Goal: Task Accomplishment & Management: Complete application form

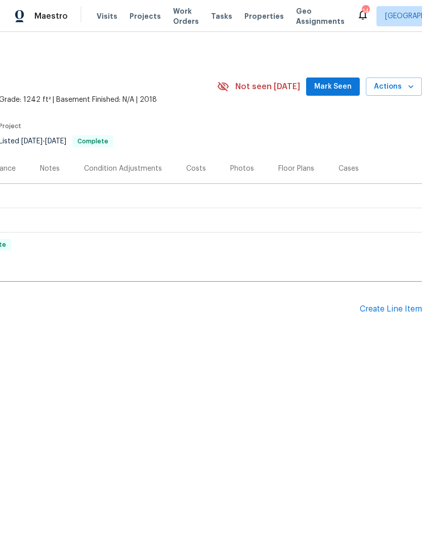
scroll to position [0, 150]
click at [390, 307] on div "Create Line Item" at bounding box center [391, 309] width 62 height 10
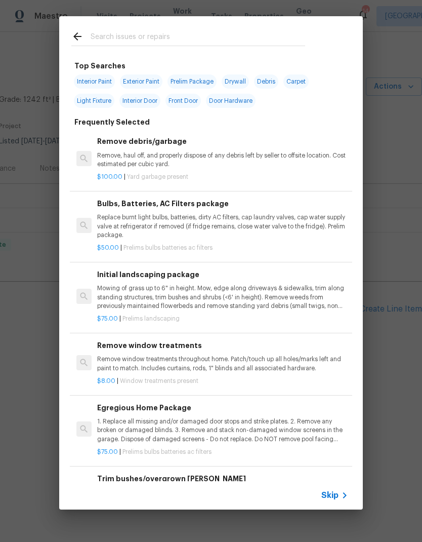
click at [97, 36] on input "text" at bounding box center [198, 37] width 215 height 15
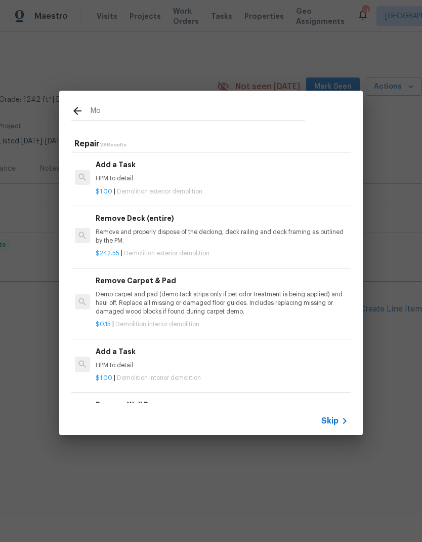
scroll to position [1047, 2]
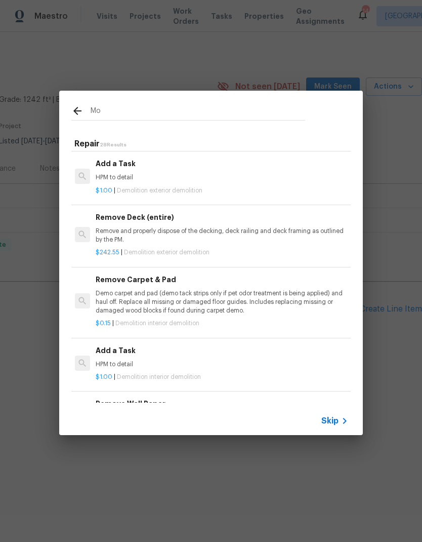
type input "M"
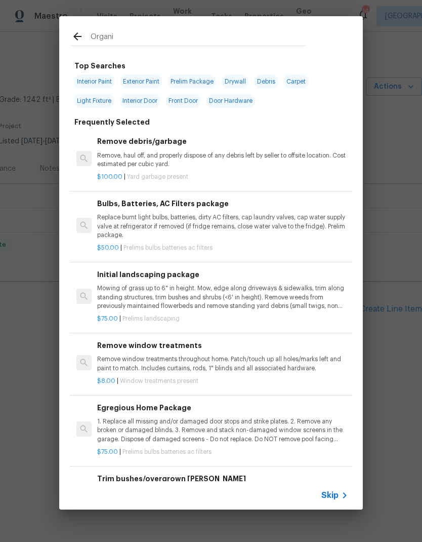
type input "Organic"
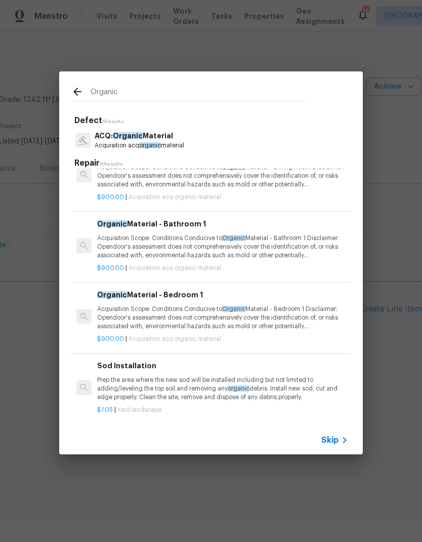
scroll to position [171, 0]
click at [284, 238] on p "Acquisition Scope: Conditions Conducive to Organic Material - Bathroom 1 Discla…" at bounding box center [222, 247] width 251 height 26
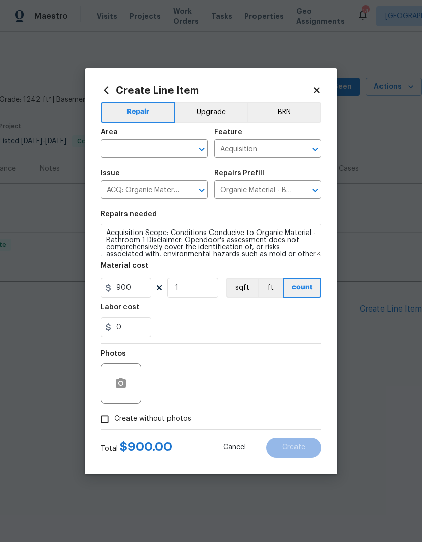
click at [113, 85] on h2 "Create Line Item" at bounding box center [207, 90] width 212 height 11
click at [108, 89] on icon at bounding box center [106, 90] width 11 height 11
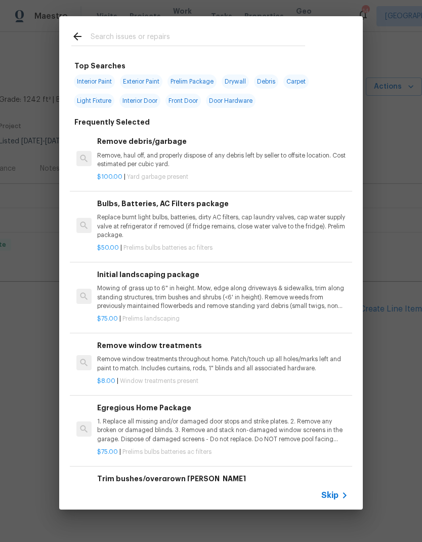
click at [97, 34] on input "text" at bounding box center [198, 37] width 215 height 15
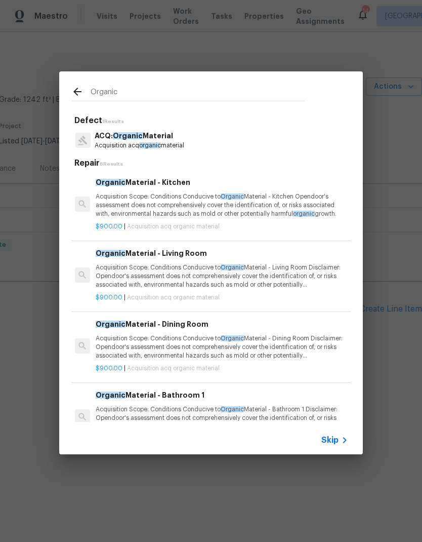
scroll to position [0, 2]
type input "Organic"
click at [77, 90] on icon at bounding box center [77, 92] width 12 height 12
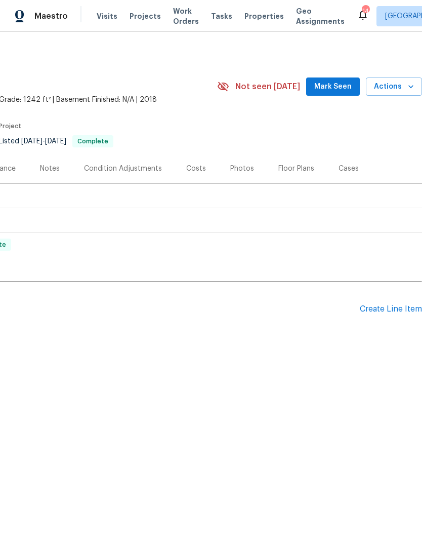
click at [386, 306] on div "Create Line Item" at bounding box center [391, 309] width 62 height 10
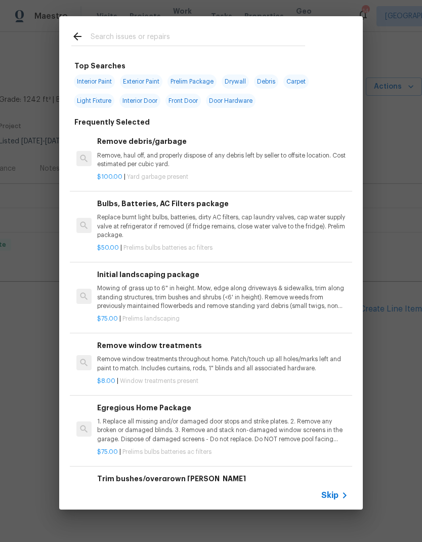
click at [101, 39] on input "text" at bounding box center [198, 37] width 215 height 15
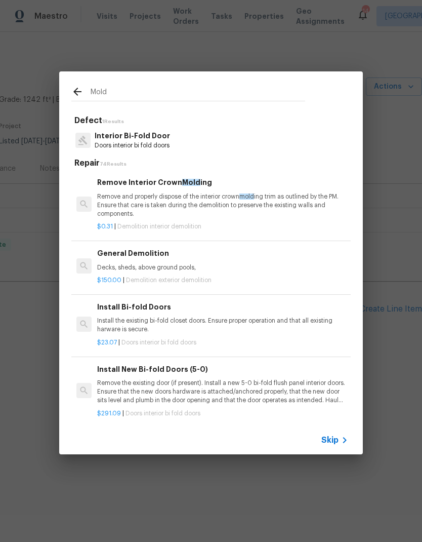
scroll to position [0, 0]
click at [101, 91] on input "Mold" at bounding box center [198, 93] width 215 height 15
click at [100, 90] on input "Mold" at bounding box center [198, 93] width 215 height 15
click at [99, 89] on input "Mold" at bounding box center [198, 93] width 215 height 15
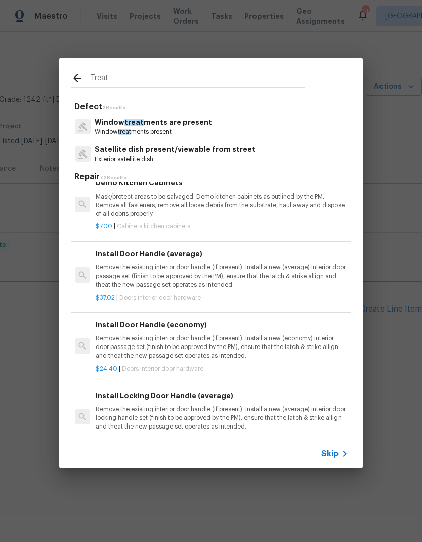
scroll to position [2028, 2]
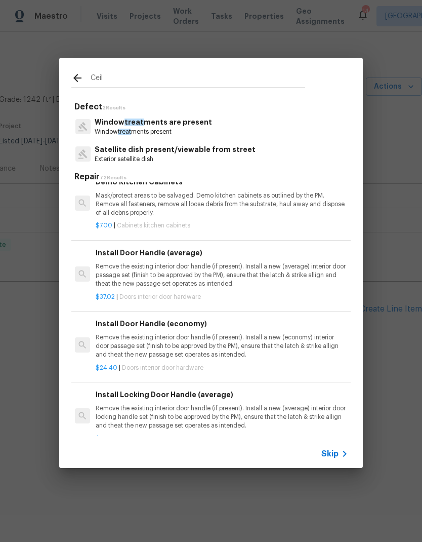
type input "Ceili"
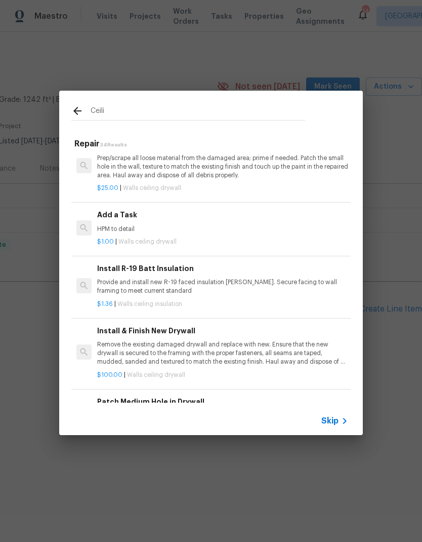
scroll to position [425, 0]
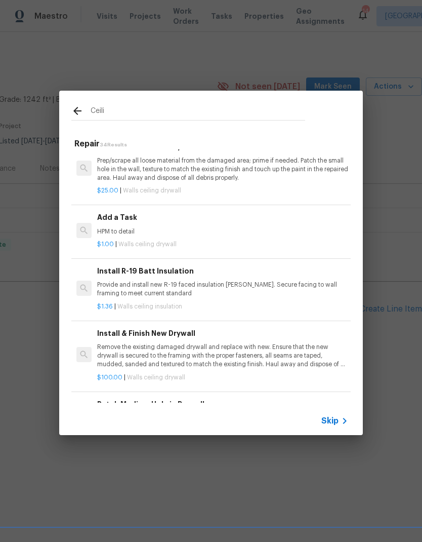
click at [115, 227] on p "HPM to detail" at bounding box center [222, 231] width 251 height 9
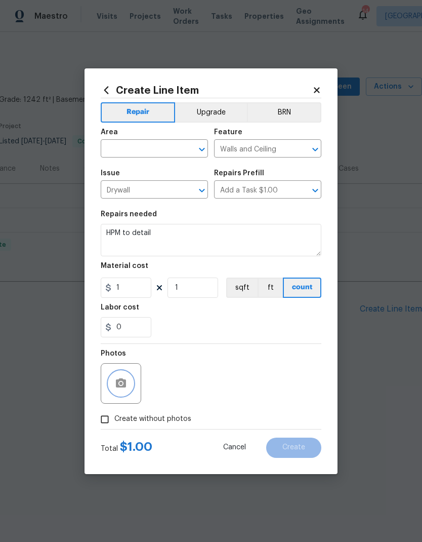
click at [113, 388] on button "button" at bounding box center [121, 383] width 24 height 24
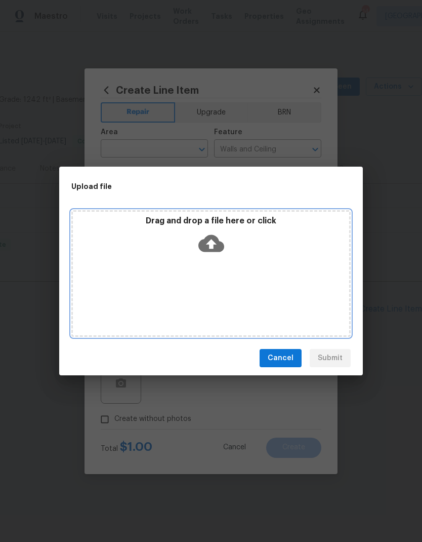
click at [214, 234] on icon at bounding box center [211, 243] width 26 height 26
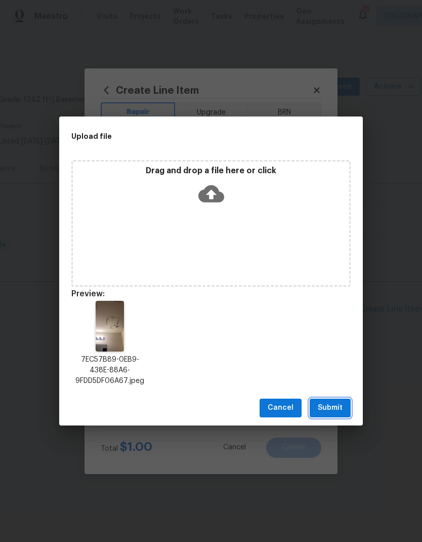
click at [339, 404] on span "Submit" at bounding box center [330, 407] width 25 height 13
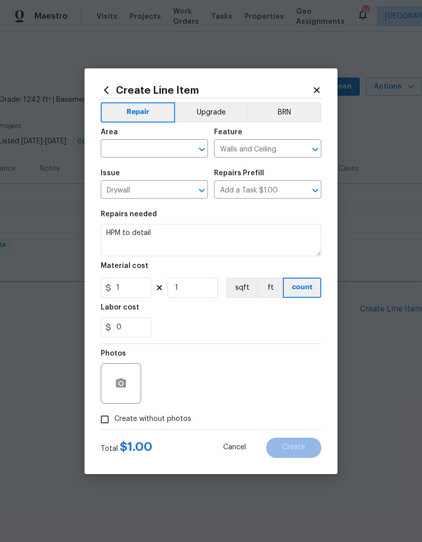
click at [169, 135] on div "Area" at bounding box center [154, 135] width 107 height 13
click at [160, 149] on input "text" at bounding box center [140, 150] width 79 height 16
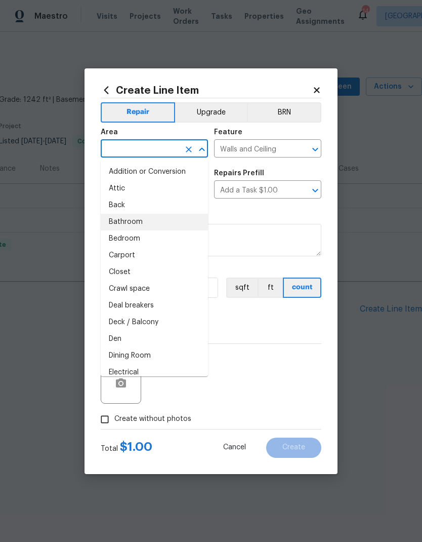
click at [122, 221] on li "Bathroom" at bounding box center [154, 222] width 107 height 17
type input "Bathroom"
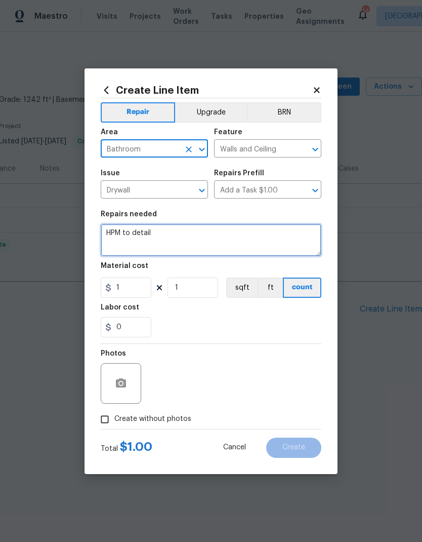
click at [154, 233] on textarea "HPM to detail" at bounding box center [211, 240] width 221 height 32
click at [156, 234] on textarea "HPM to detail" at bounding box center [211, 240] width 221 height 32
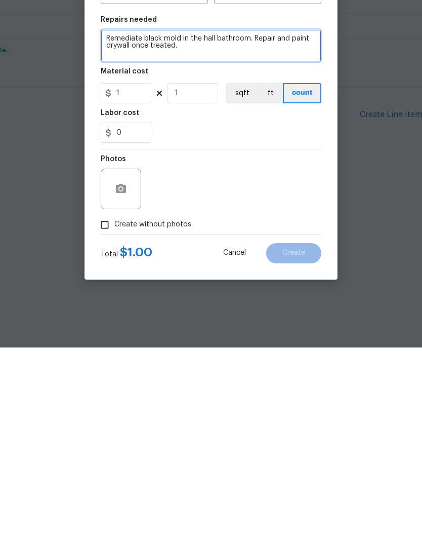
type textarea "Remediate black mold in the hall bathroom. Repair and paint drywall once treate…"
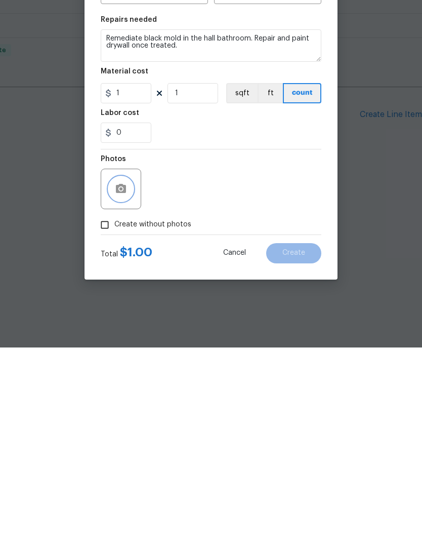
click at [119, 377] on icon "button" at bounding box center [121, 383] width 12 height 12
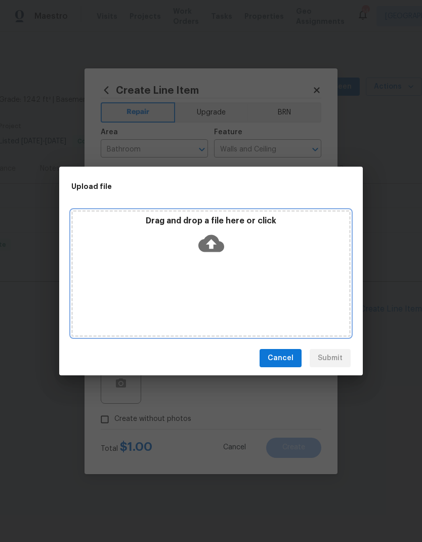
click at [218, 240] on icon at bounding box center [211, 243] width 26 height 17
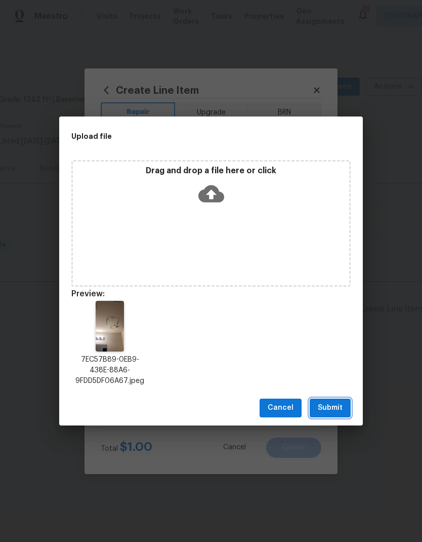
click at [332, 410] on span "Submit" at bounding box center [330, 407] width 25 height 13
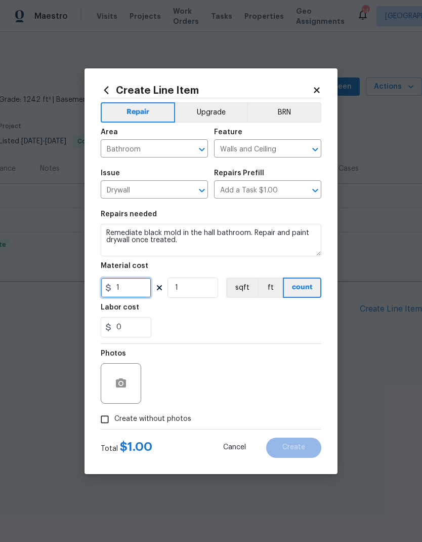
click at [124, 287] on input "1" at bounding box center [126, 287] width 51 height 20
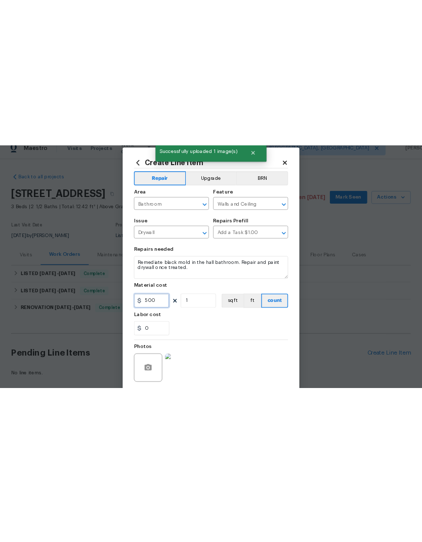
scroll to position [0, 0]
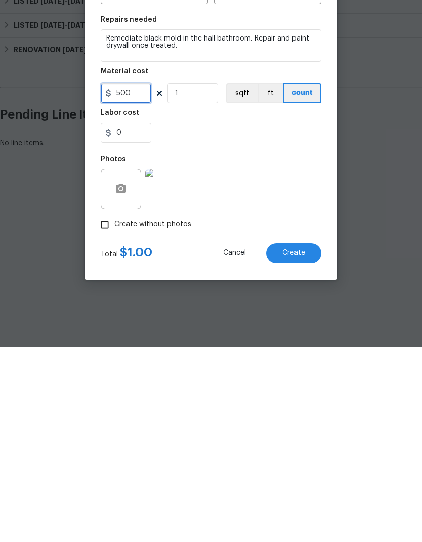
type input "500"
click at [291, 443] on span "Create" at bounding box center [293, 447] width 23 height 8
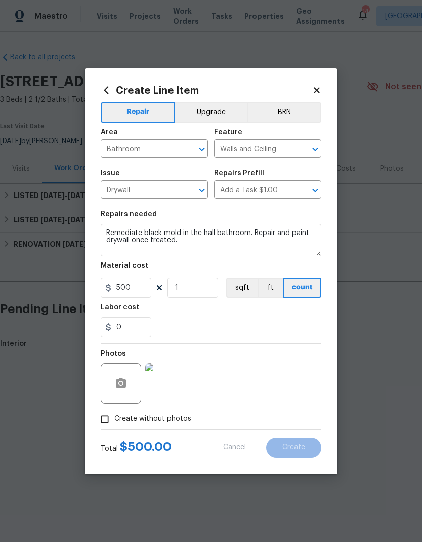
type input "0"
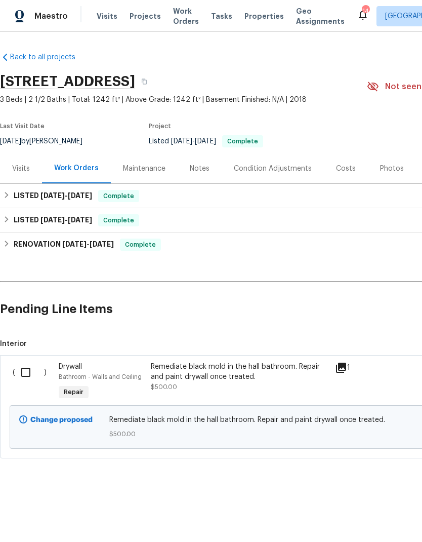
click at [27, 373] on input "checkbox" at bounding box center [29, 371] width 29 height 21
checkbox input "true"
click at [380, 518] on span "Create Work Order" at bounding box center [364, 516] width 67 height 13
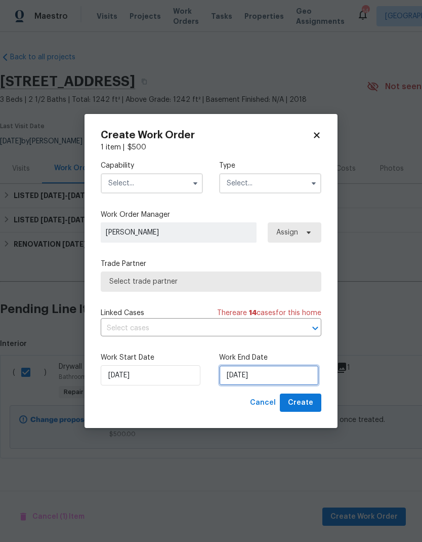
click at [269, 376] on input "[DATE]" at bounding box center [269, 375] width 100 height 20
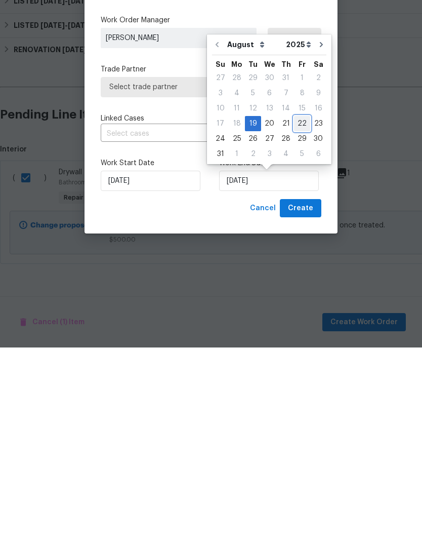
click at [296, 311] on div "22" at bounding box center [302, 318] width 16 height 14
type input "[DATE]"
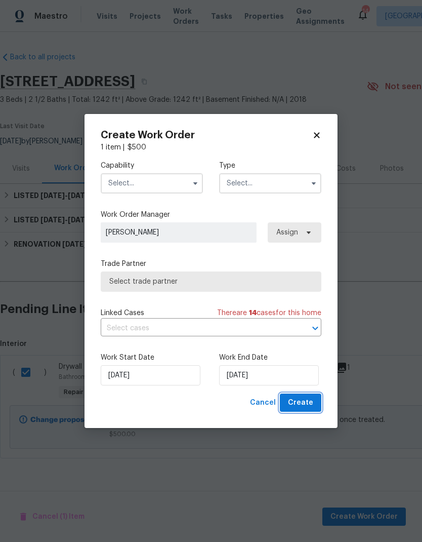
click at [304, 399] on span "Create" at bounding box center [300, 402] width 25 height 13
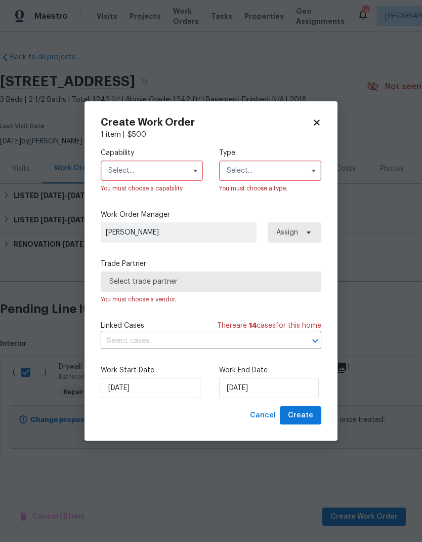
click at [134, 178] on input "text" at bounding box center [152, 170] width 102 height 20
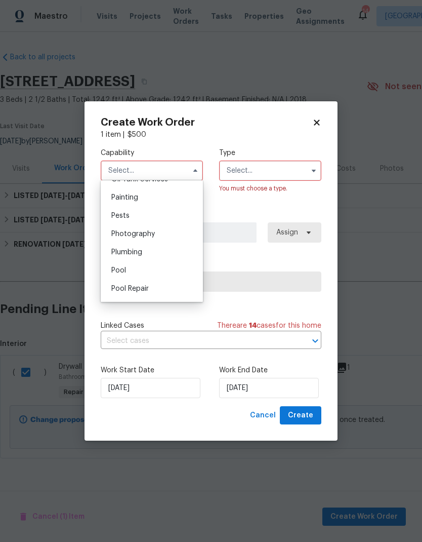
scroll to position [853, 0]
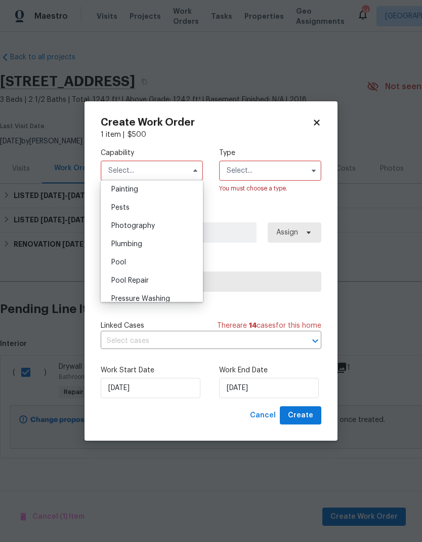
click at [120, 246] on span "Plumbing" at bounding box center [126, 243] width 31 height 7
type input "Plumbing"
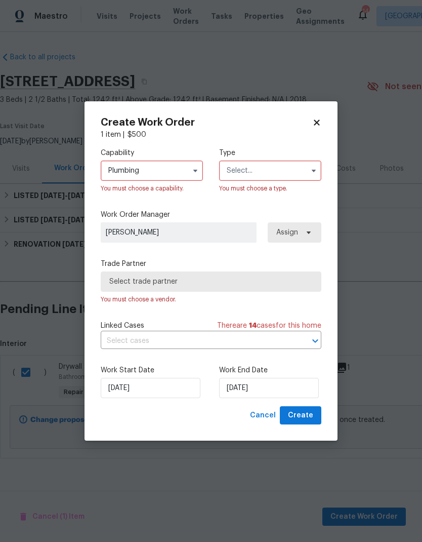
click at [275, 168] on input "text" at bounding box center [270, 170] width 102 height 20
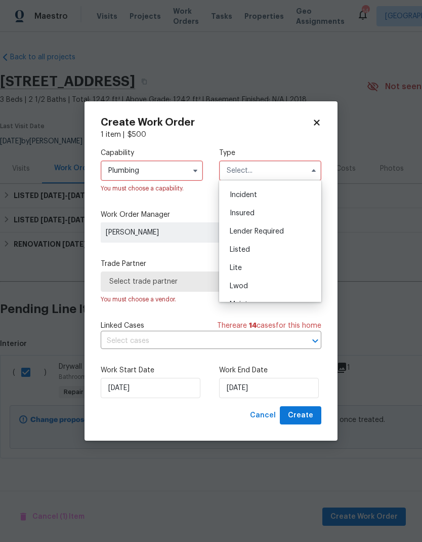
scroll to position [59, 0]
click at [247, 244] on span "Listed" at bounding box center [240, 242] width 20 height 7
type input "Listed"
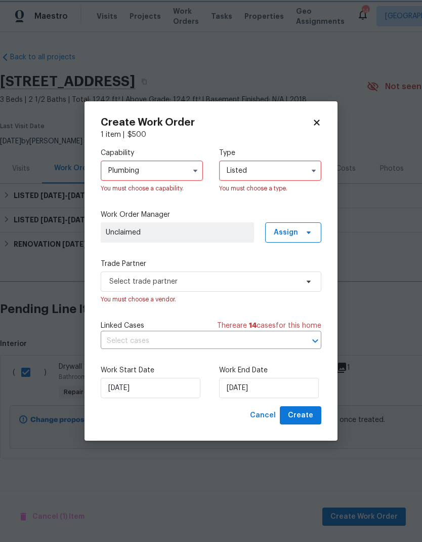
scroll to position [0, 0]
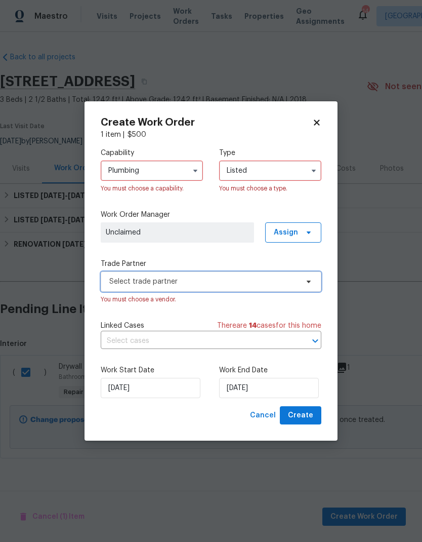
click at [283, 285] on span "Select trade partner" at bounding box center [203, 281] width 189 height 10
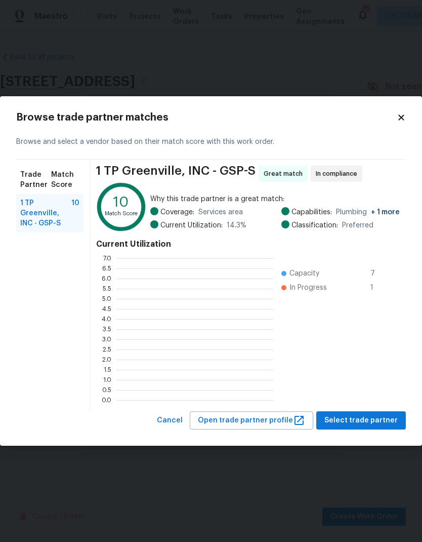
scroll to position [142, 157]
click at [396, 123] on div "Browse trade partner matches Browse and select a vendor based on their match sc…" at bounding box center [211, 270] width 390 height 317
click at [406, 116] on icon at bounding box center [401, 117] width 9 height 9
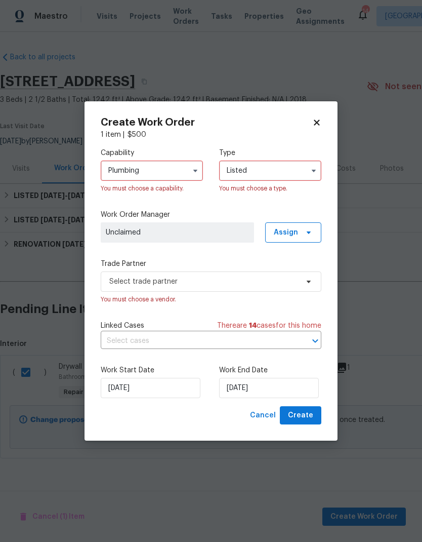
click at [115, 170] on input "Plumbing" at bounding box center [152, 170] width 102 height 20
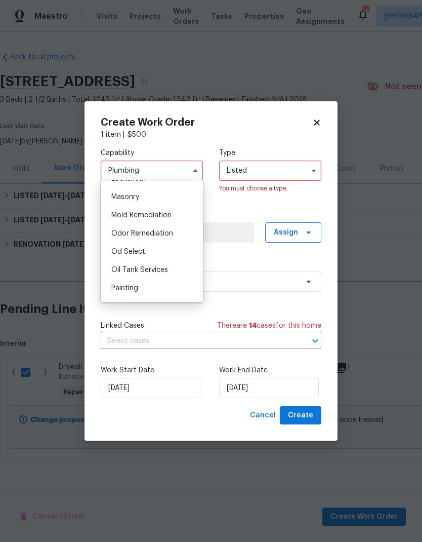
scroll to position [755, 0]
click at [125, 217] on span "Mold Remediation" at bounding box center [141, 214] width 60 height 7
type input "Mold Remediation"
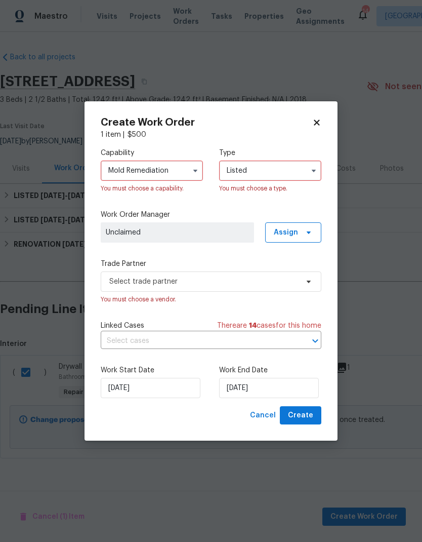
click at [290, 171] on input "Listed" at bounding box center [270, 170] width 102 height 20
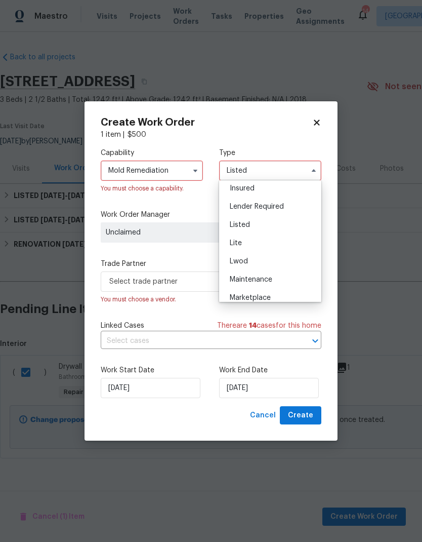
scroll to position [82, 0]
click at [245, 221] on span "Listed" at bounding box center [240, 219] width 20 height 7
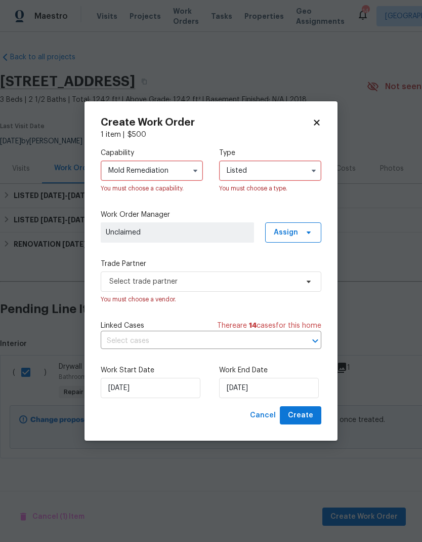
click at [125, 234] on span "Unclaimed" at bounding box center [177, 232] width 143 height 10
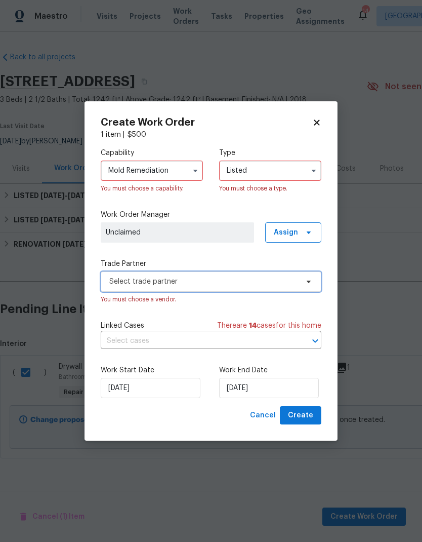
click at [120, 290] on span "Select trade partner" at bounding box center [211, 281] width 221 height 20
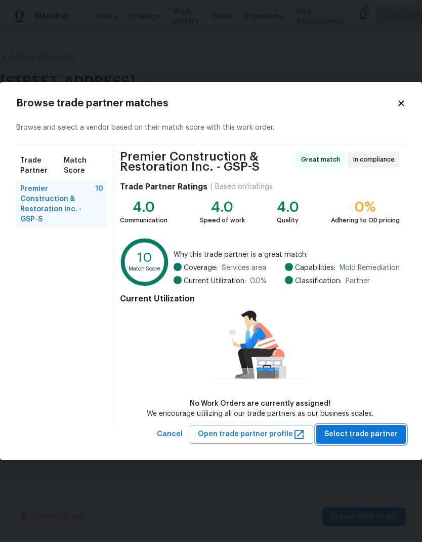
click at [369, 431] on span "Select trade partner" at bounding box center [361, 434] width 73 height 13
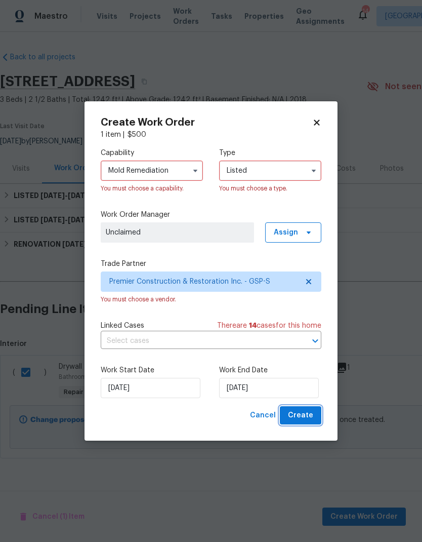
click at [303, 418] on span "Create" at bounding box center [300, 415] width 25 height 13
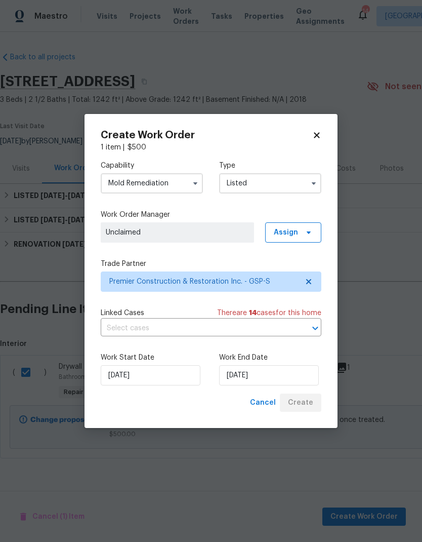
checkbox input "false"
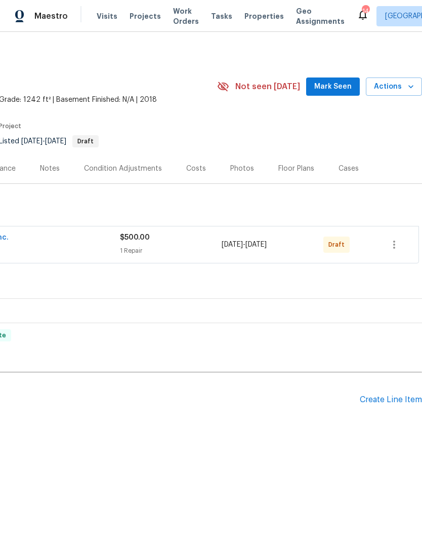
scroll to position [0, 150]
click at [397, 247] on icon "button" at bounding box center [394, 244] width 12 height 12
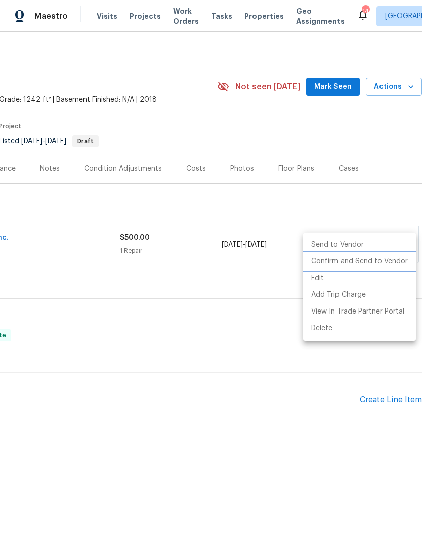
click at [387, 262] on li "Confirm and Send to Vendor" at bounding box center [359, 261] width 113 height 17
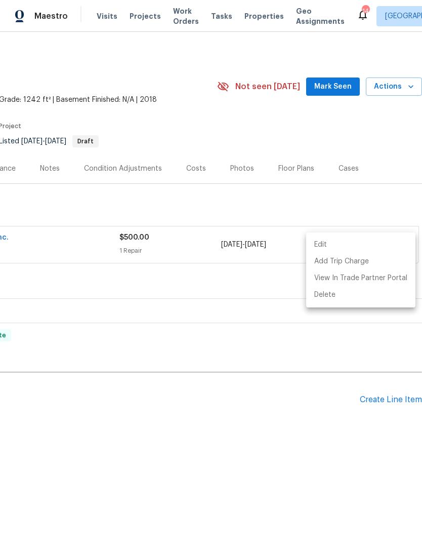
click at [350, 204] on div at bounding box center [211, 271] width 422 height 542
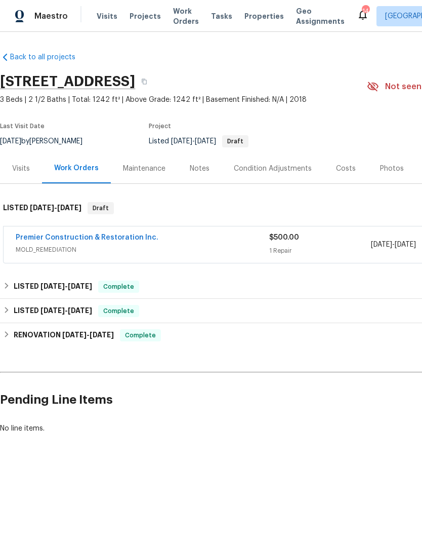
scroll to position [0, 0]
